Goal: Find specific page/section: Find specific page/section

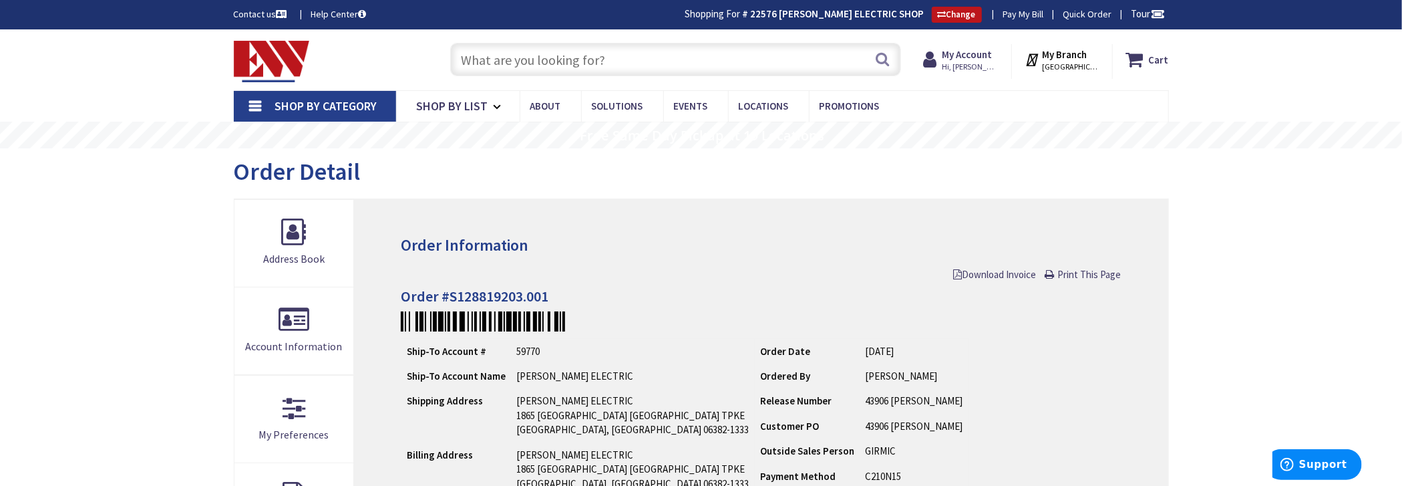
click at [497, 57] on input "text" at bounding box center [675, 59] width 451 height 33
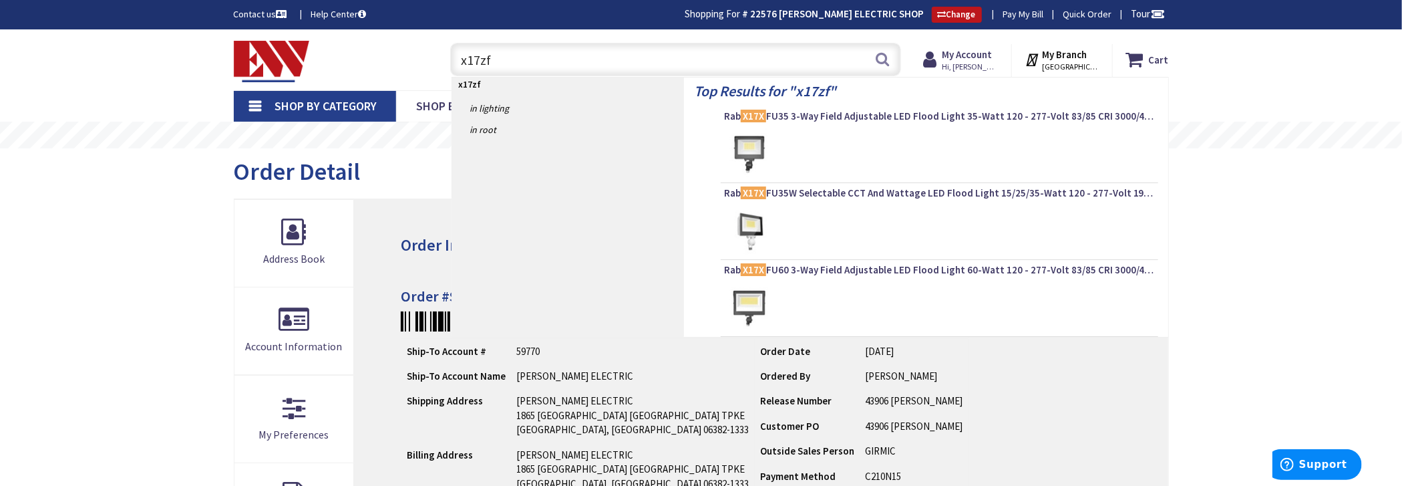
type input "x17zfu"
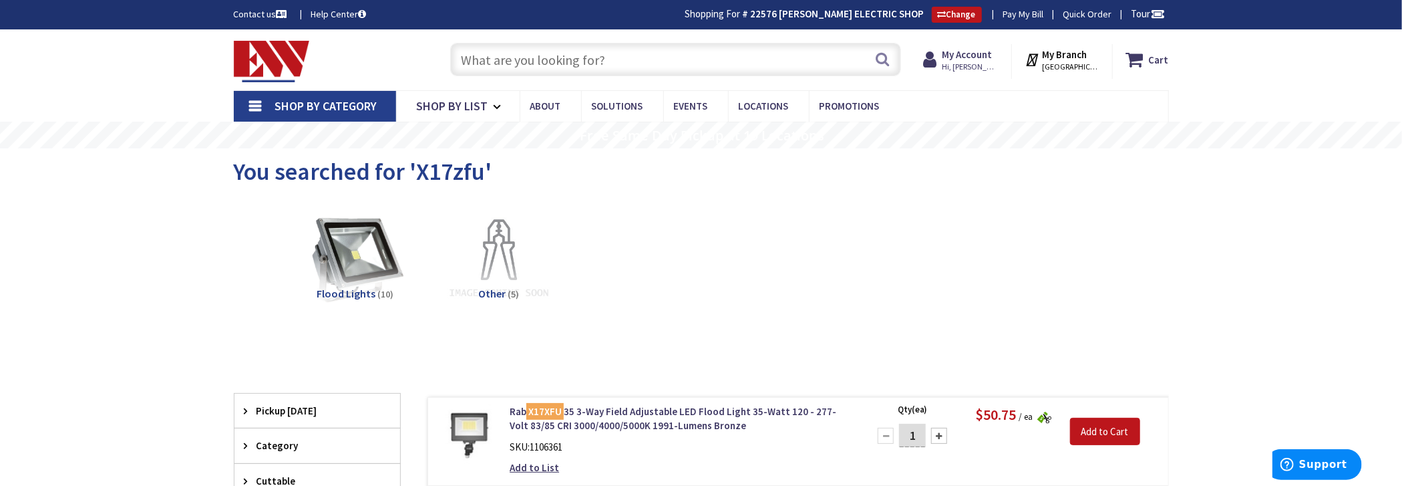
click at [767, 60] on input "text" at bounding box center [675, 59] width 451 height 33
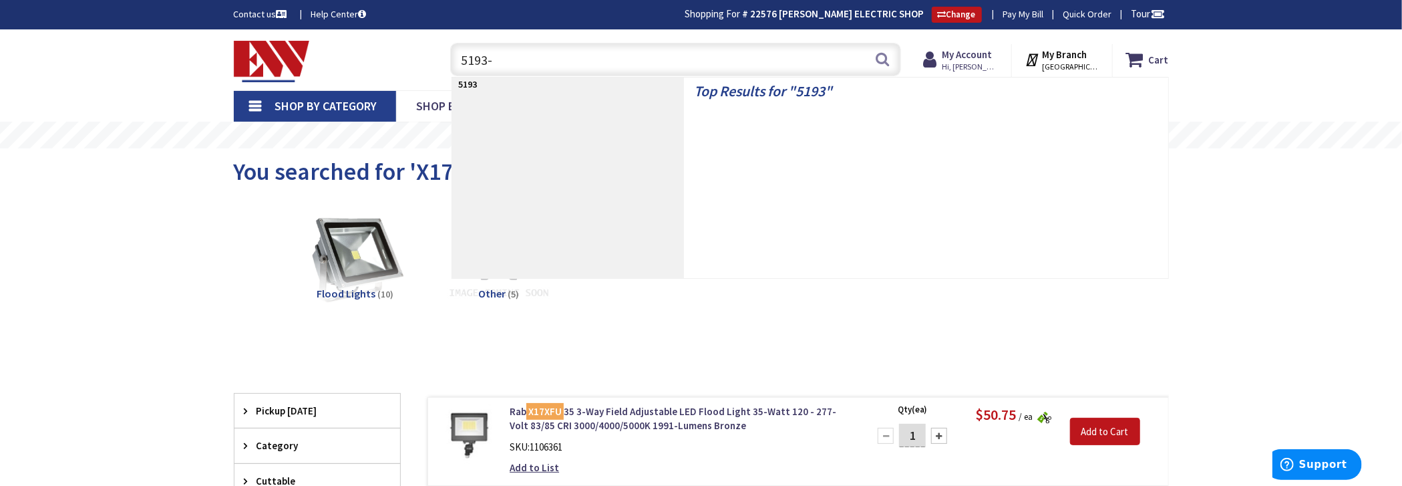
type input "5193-2"
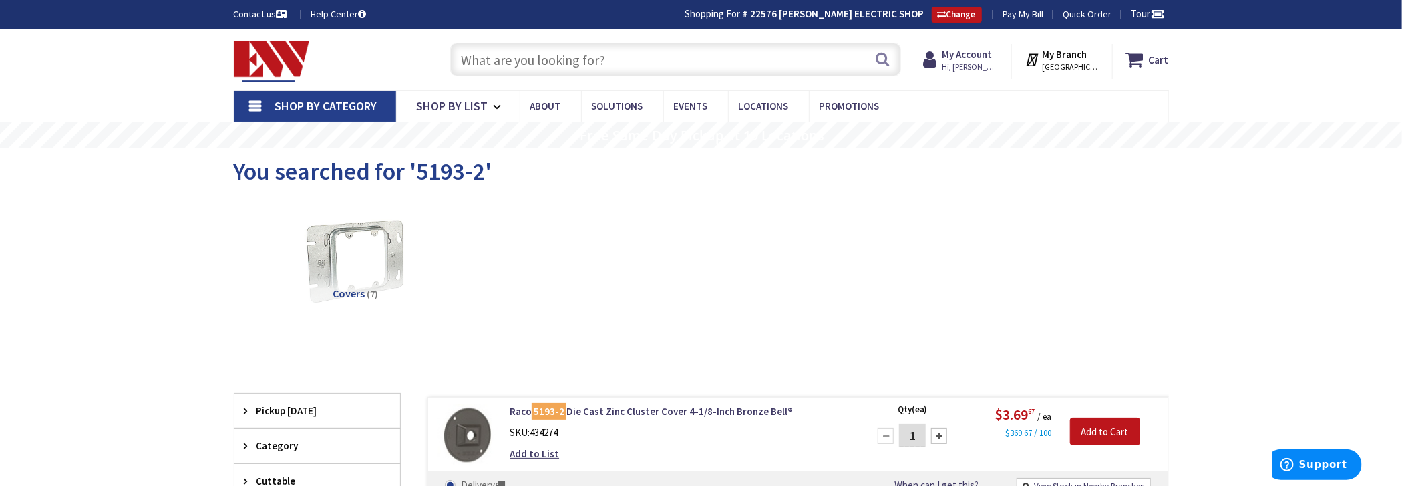
click at [625, 47] on input "text" at bounding box center [675, 59] width 451 height 33
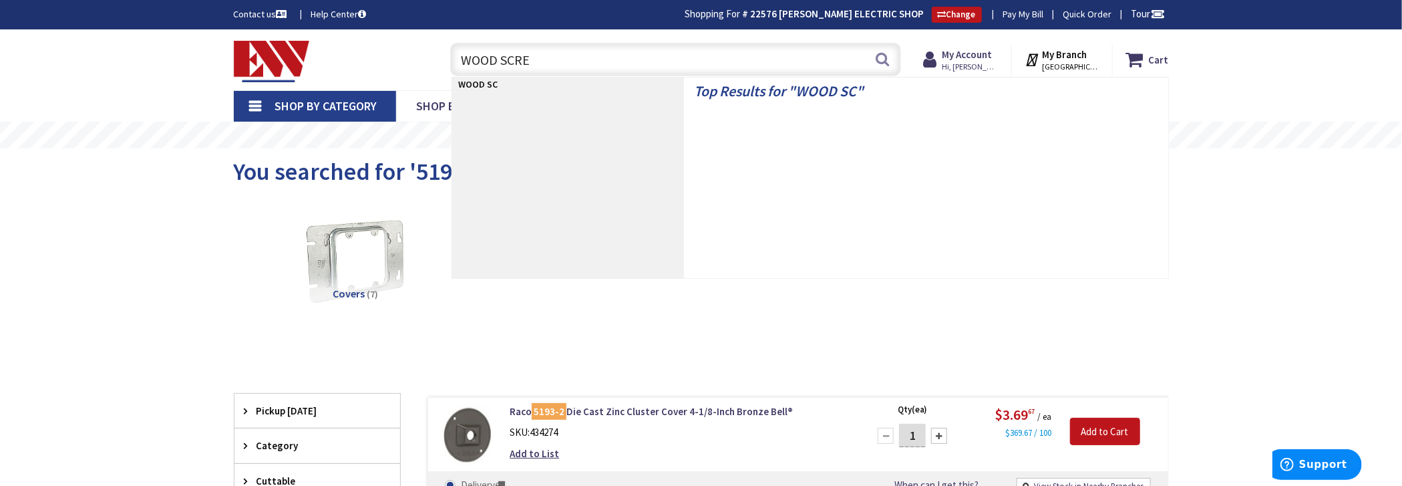
type input "WOOD SCREW"
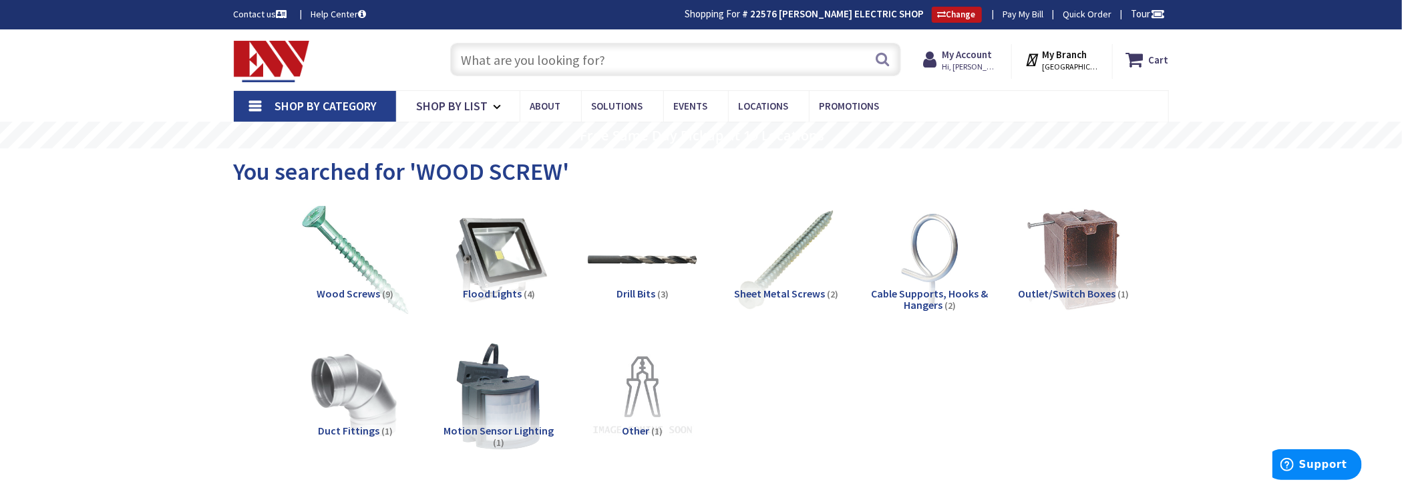
click at [493, 60] on input "text" at bounding box center [675, 59] width 451 height 33
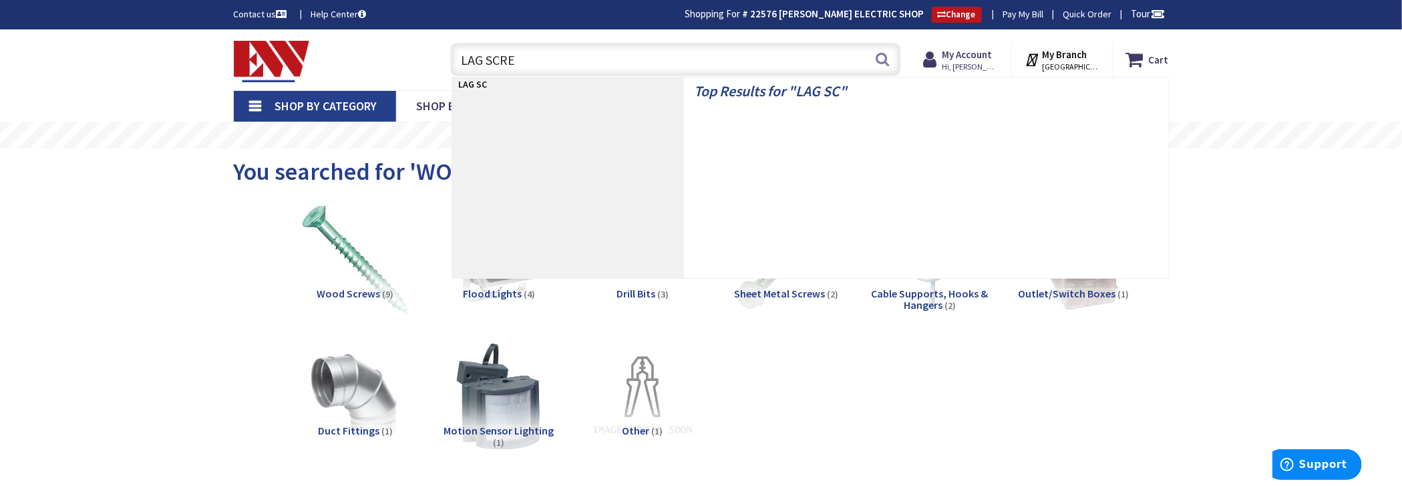
type input "LAG SCREW"
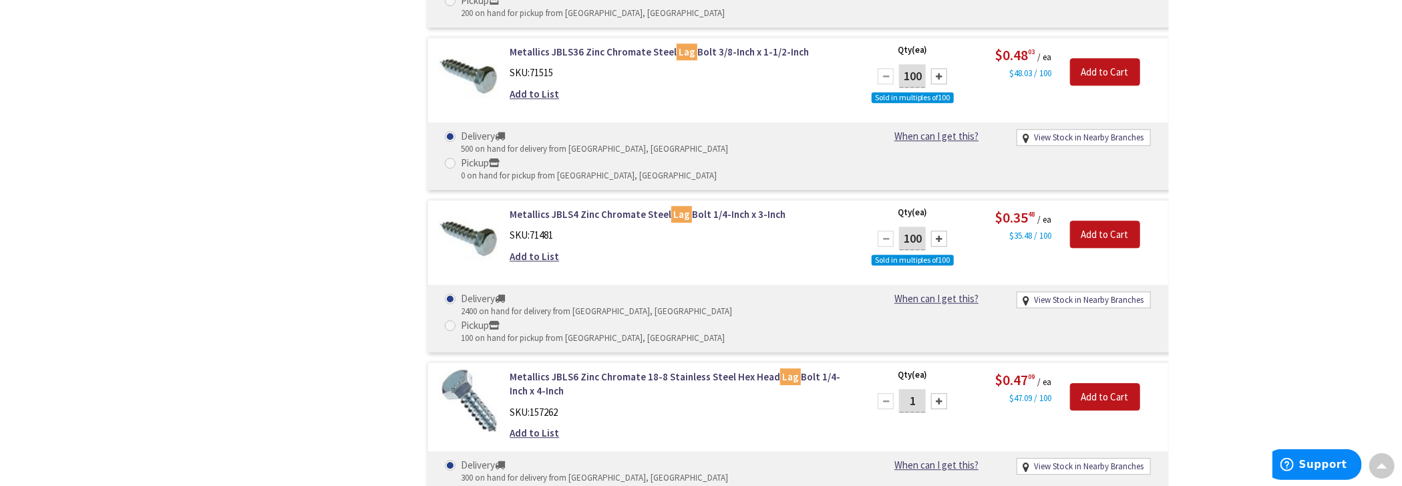
scroll to position [2406, 0]
